Goal: Information Seeking & Learning: Learn about a topic

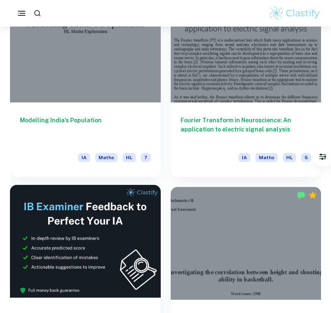
scroll to position [239, 0]
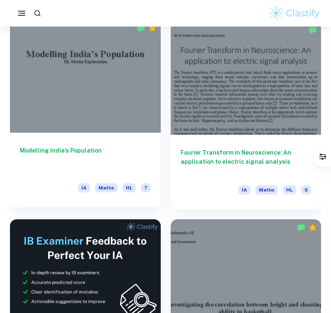
click at [100, 96] on div at bounding box center [85, 76] width 151 height 113
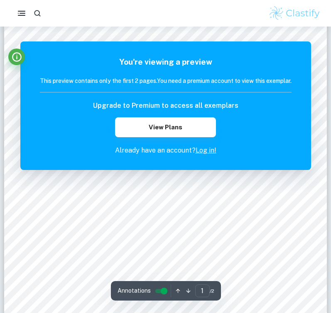
scroll to position [58, 0]
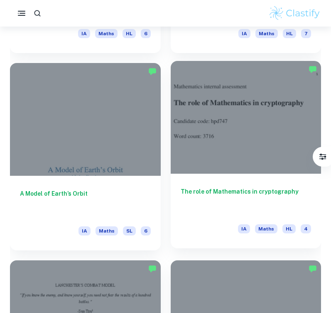
scroll to position [1386, 0]
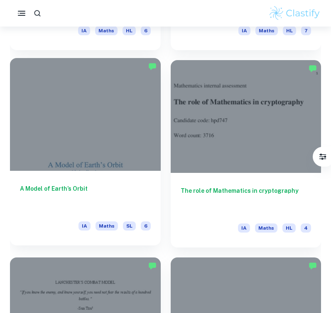
click at [122, 139] on div at bounding box center [85, 114] width 151 height 113
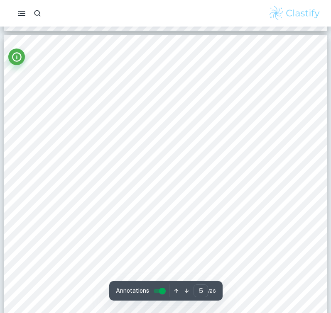
scroll to position [1793, 0]
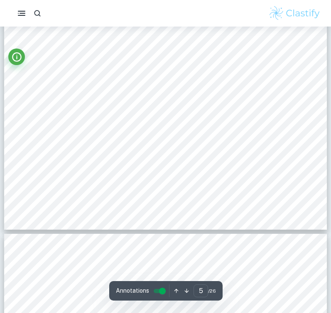
type input "6"
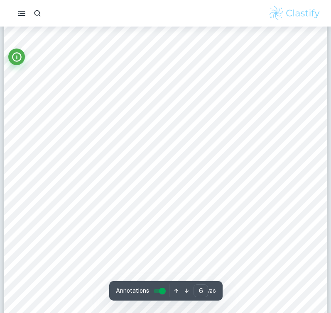
scroll to position [2286, 0]
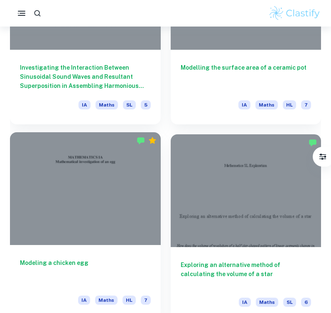
scroll to position [3287, 0]
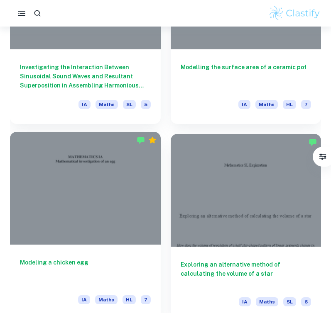
click at [110, 178] on div at bounding box center [85, 188] width 151 height 113
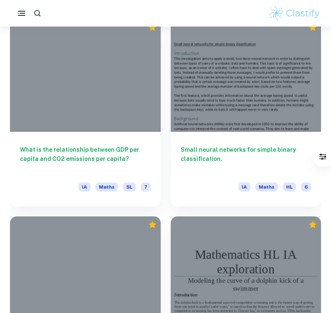
scroll to position [4389, 0]
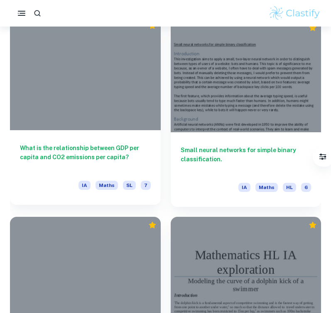
click at [110, 143] on div "What is the relationship between GDP per capita and CO2 emissions per capita? I…" at bounding box center [85, 167] width 151 height 75
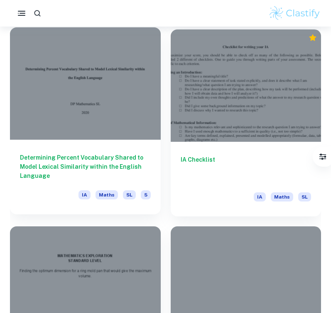
scroll to position [5758, 0]
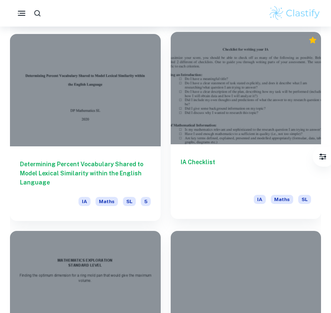
click at [237, 93] on div at bounding box center [246, 88] width 151 height 113
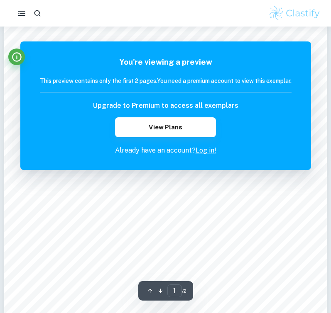
scroll to position [127, 0]
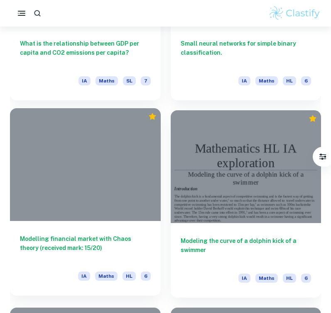
scroll to position [4497, 0]
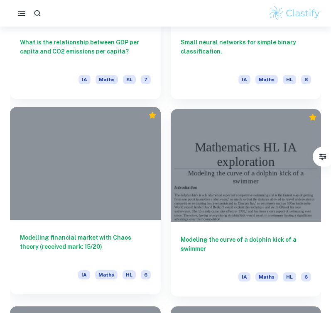
click at [135, 196] on div at bounding box center [85, 163] width 151 height 113
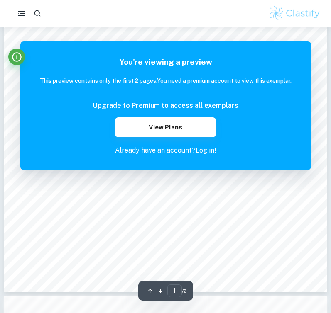
scroll to position [105, 0]
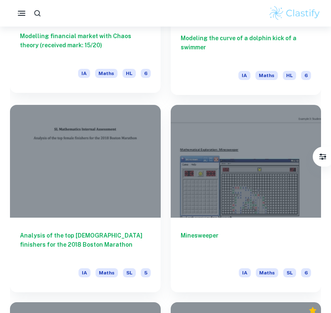
scroll to position [4702, 0]
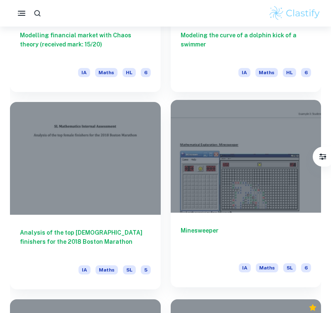
click at [223, 169] on div at bounding box center [246, 156] width 151 height 113
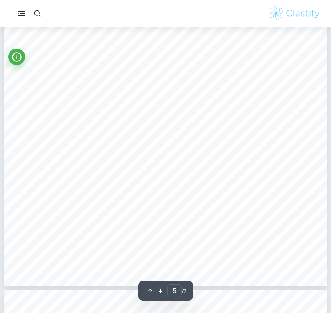
scroll to position [2246, 0]
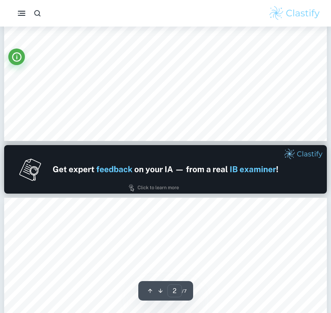
type input "1"
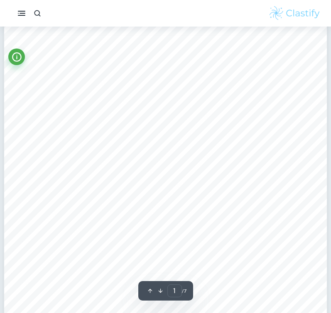
scroll to position [70, 0]
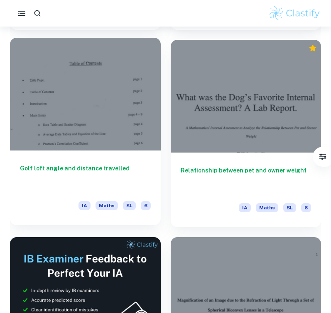
scroll to position [4962, 0]
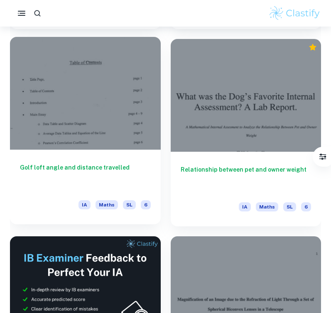
click at [110, 181] on h6 "Golf loft angle and distance travelled" at bounding box center [85, 176] width 131 height 27
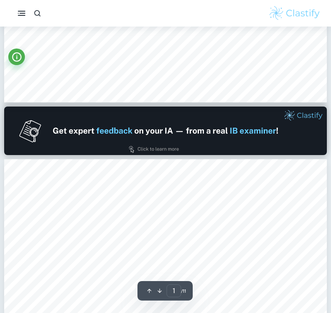
type input "2"
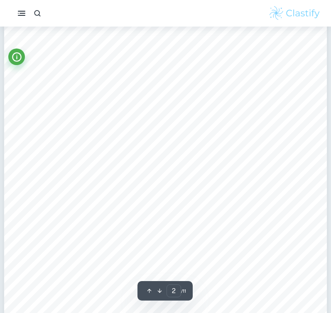
scroll to position [539, 0]
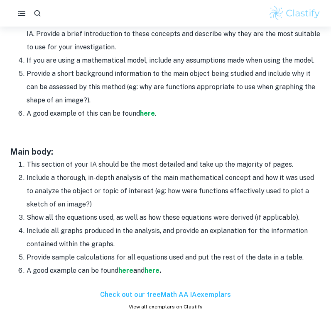
scroll to position [618, 0]
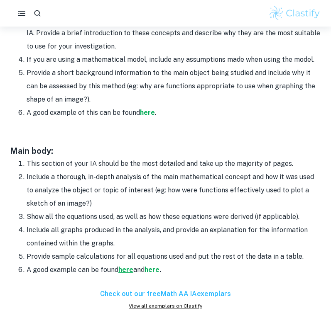
click at [127, 266] on strong "here" at bounding box center [125, 270] width 15 height 8
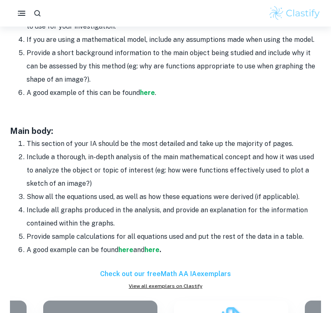
scroll to position [638, 0]
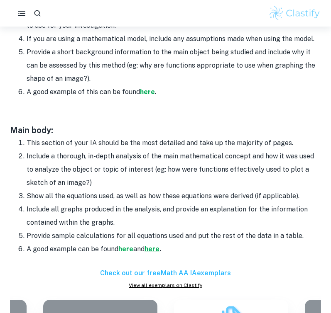
click at [157, 248] on strong "here" at bounding box center [151, 249] width 15 height 8
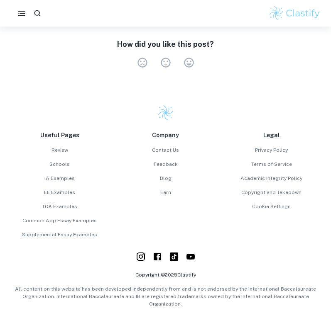
scroll to position [1379, 0]
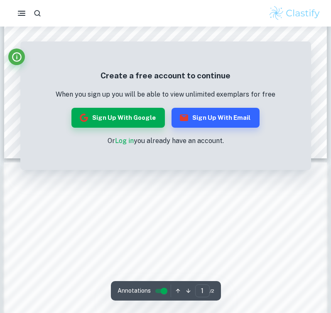
scroll to position [295, 0]
click at [125, 140] on link "Log in" at bounding box center [124, 141] width 19 height 8
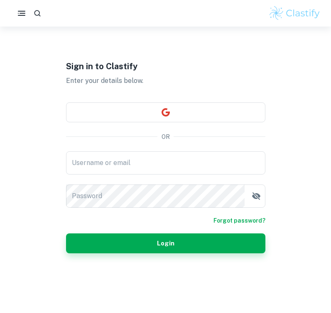
scroll to position [27, 0]
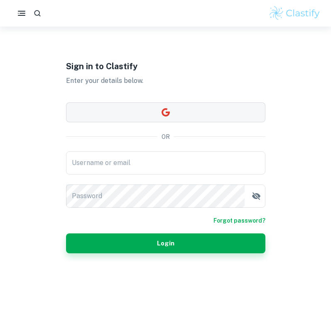
click at [152, 114] on button "button" at bounding box center [165, 113] width 199 height 20
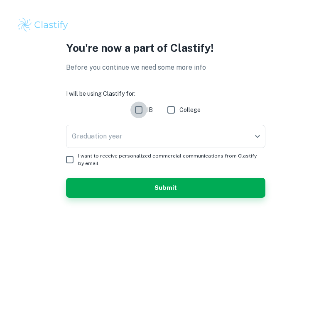
click at [140, 106] on input "IB" at bounding box center [138, 110] width 17 height 17
checkbox input "true"
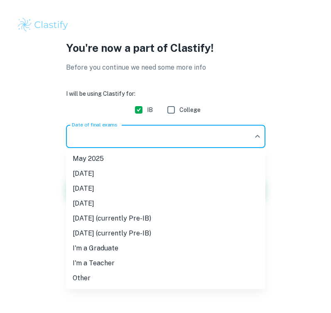
click at [140, 130] on body "We value your privacy We use cookies to enhance your browsing experience, serve…" at bounding box center [165, 156] width 331 height 313
click at [126, 194] on li "May 2026" at bounding box center [165, 188] width 199 height 15
type input "M26"
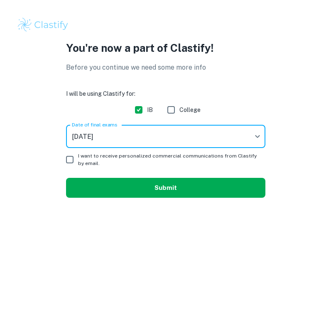
click at [87, 180] on button "Submit" at bounding box center [165, 188] width 199 height 20
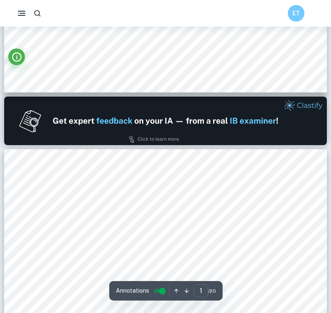
type input "2"
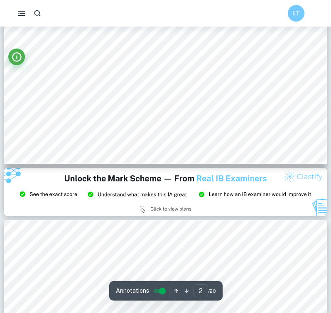
scroll to position [762, 0]
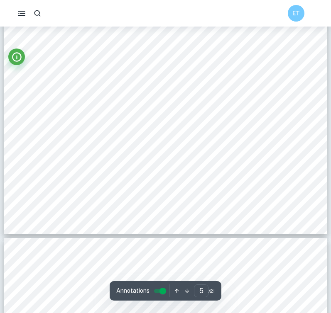
scroll to position [2199, 0]
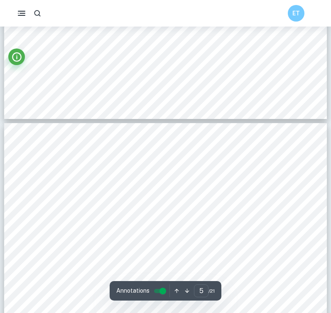
type input "6"
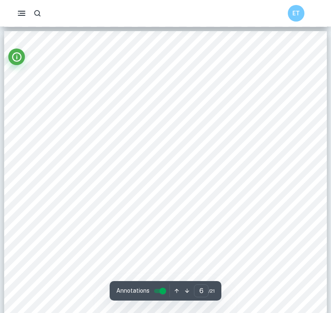
scroll to position [2406, 0]
